Goal: Task Accomplishment & Management: Complete application form

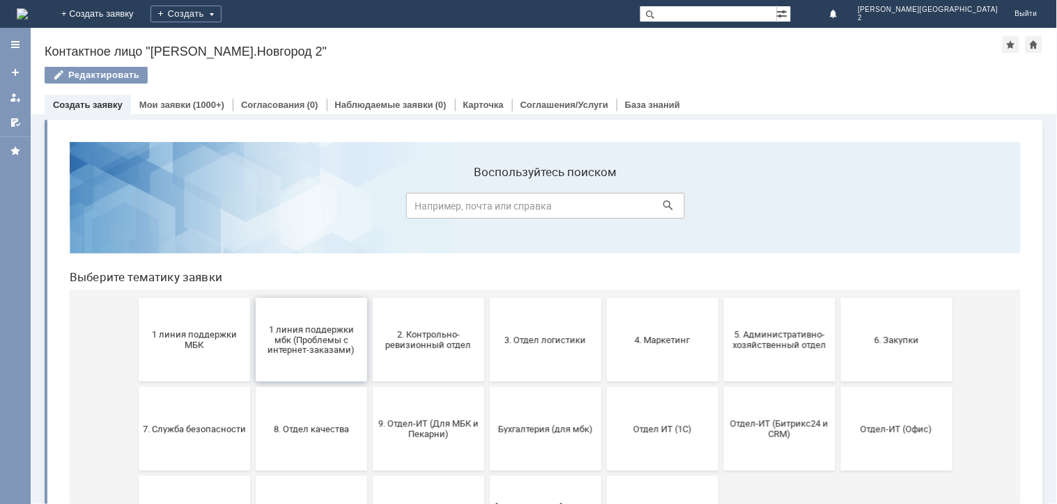
drag, startPoint x: 323, startPoint y: 346, endPoint x: 383, endPoint y: 474, distance: 141.2
click at [323, 346] on span "1 линия поддержки мбк (Проблемы с интернет-заказами)" at bounding box center [310, 338] width 103 height 31
click at [210, 331] on span "1 линия поддержки МБК" at bounding box center [193, 339] width 103 height 21
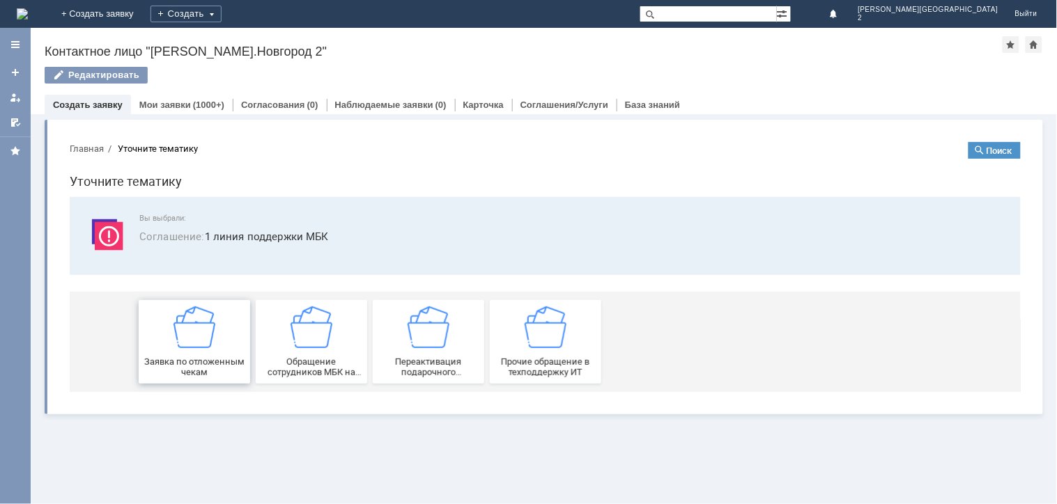
click at [213, 341] on img at bounding box center [194, 327] width 42 height 42
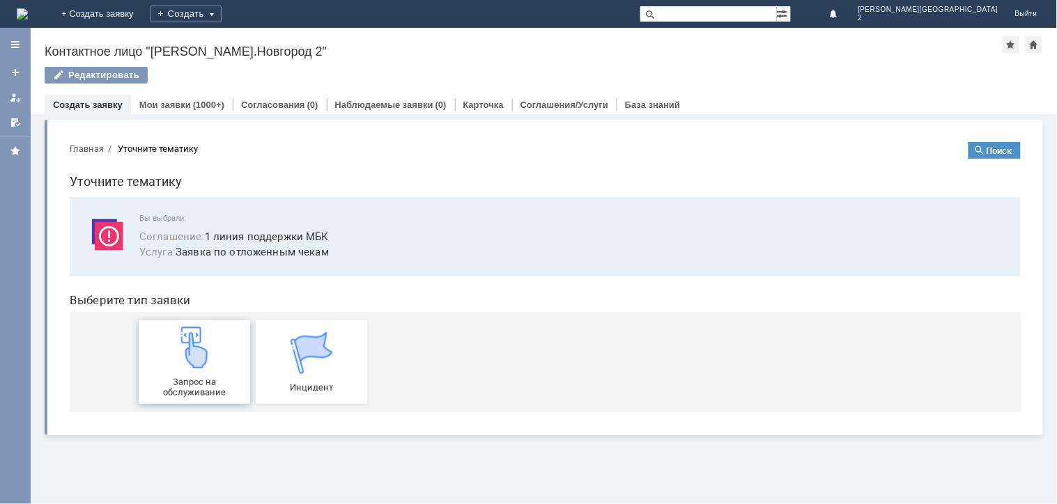
click at [210, 357] on img at bounding box center [194, 347] width 42 height 42
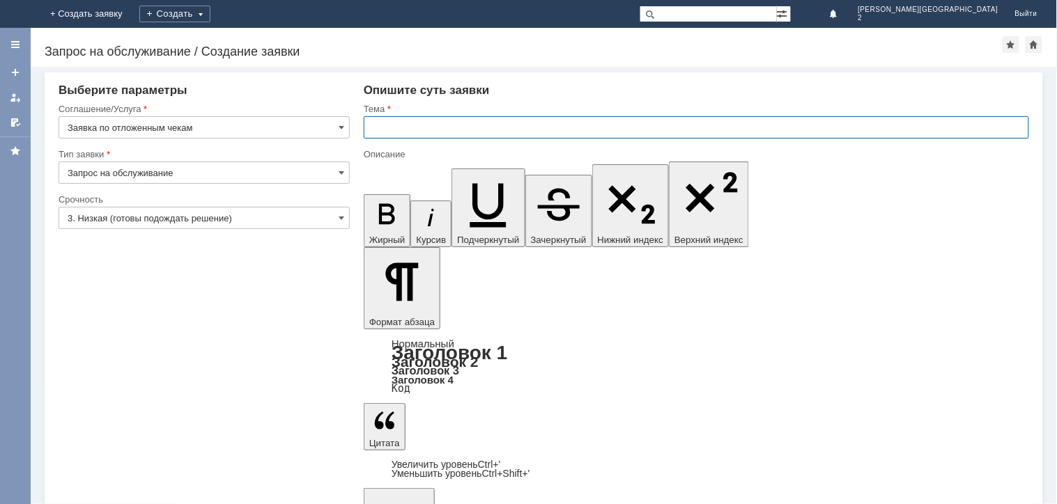
click at [375, 128] on input "text" at bounding box center [696, 127] width 665 height 22
type input "отл чек"
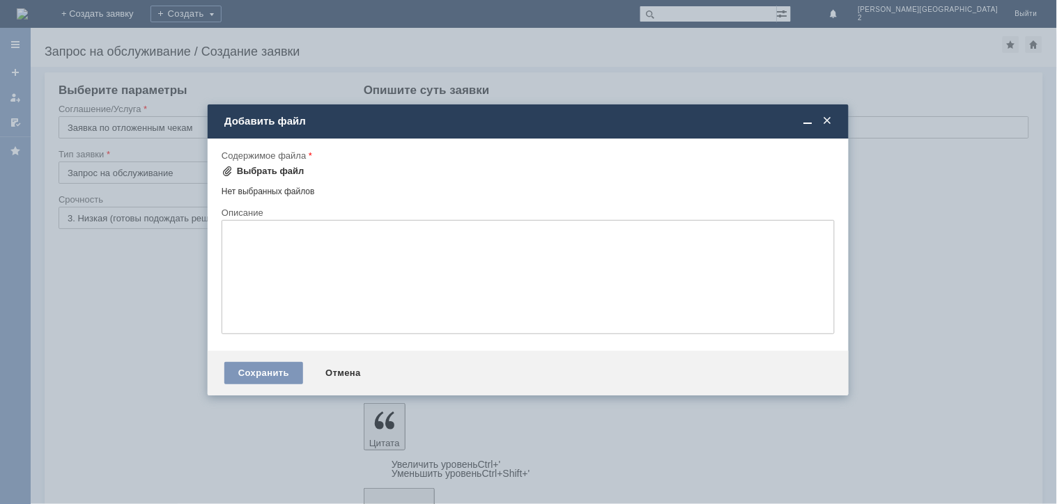
click at [245, 169] on div "Выбрать файл" at bounding box center [271, 171] width 68 height 11
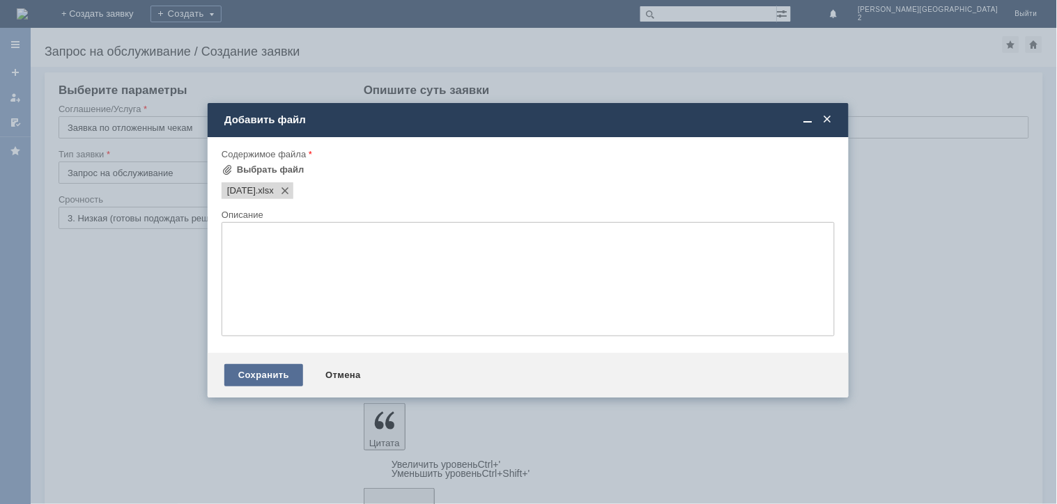
click at [253, 376] on div "Сохранить" at bounding box center [263, 375] width 79 height 22
